Goal: Task Accomplishment & Management: Manage account settings

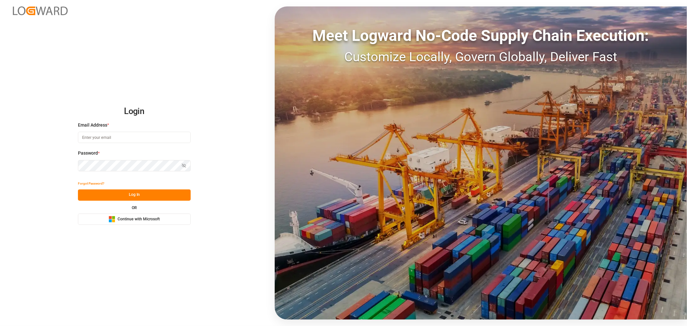
click at [111, 129] on div "Email Address *" at bounding box center [134, 136] width 113 height 28
click at [113, 134] on input at bounding box center [134, 137] width 113 height 11
type input "[PERSON_NAME][DOMAIN_NAME][EMAIL_ADDRESS][DOMAIN_NAME]"
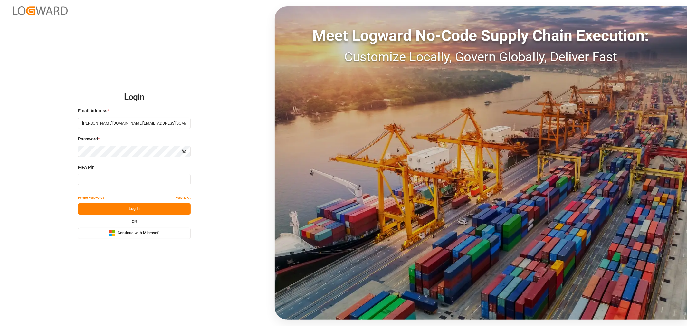
type input "626348"
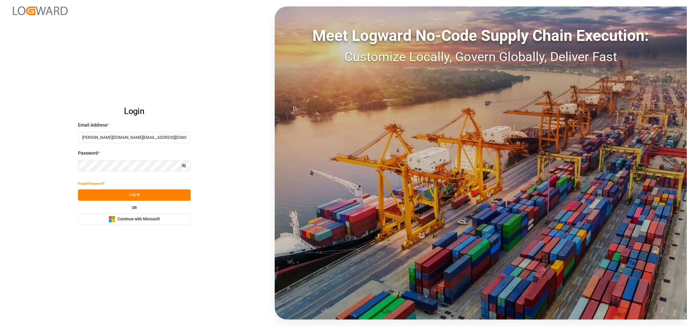
click at [138, 198] on button "Log In" at bounding box center [134, 194] width 113 height 11
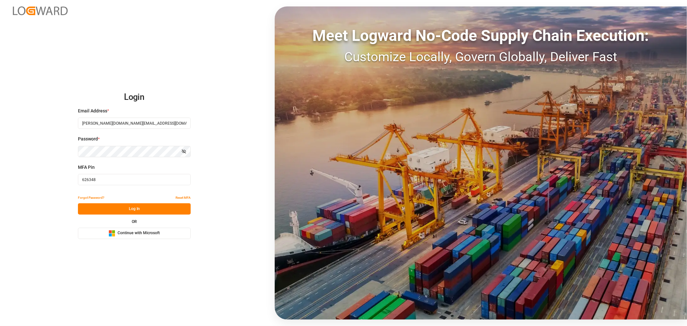
click at [132, 208] on button "Log In" at bounding box center [134, 208] width 113 height 11
click at [134, 232] on span "Continue with Microsoft" at bounding box center [138, 233] width 42 height 6
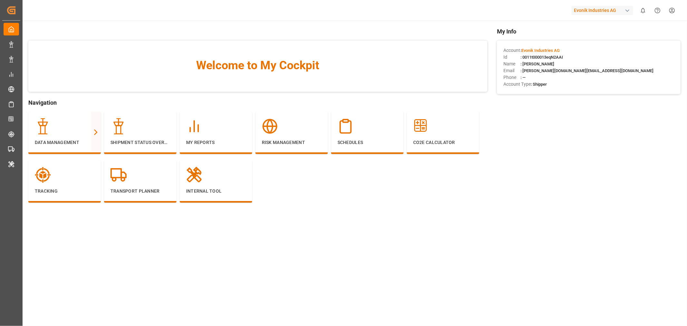
click at [627, 11] on div "button" at bounding box center [627, 10] width 6 height 6
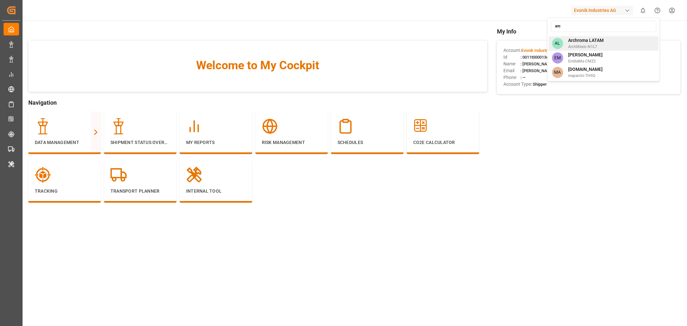
type input "arc"
click at [590, 43] on span "Archroma LATAM" at bounding box center [585, 40] width 35 height 7
